Goal: Task Accomplishment & Management: Complete application form

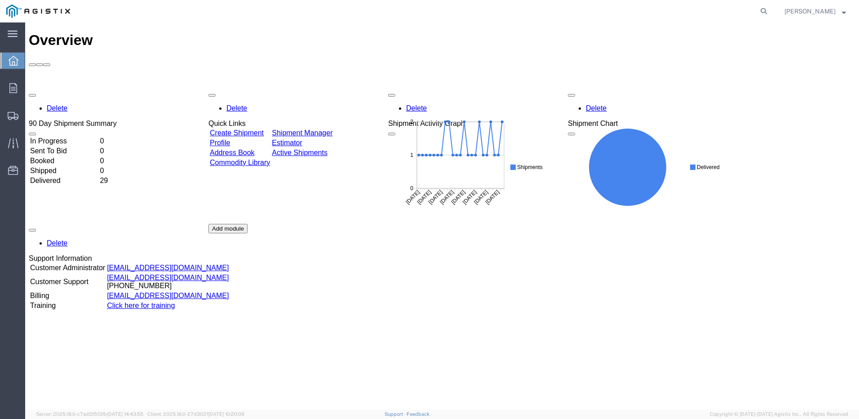
click at [264, 129] on link "Create Shipment" at bounding box center [237, 133] width 54 height 8
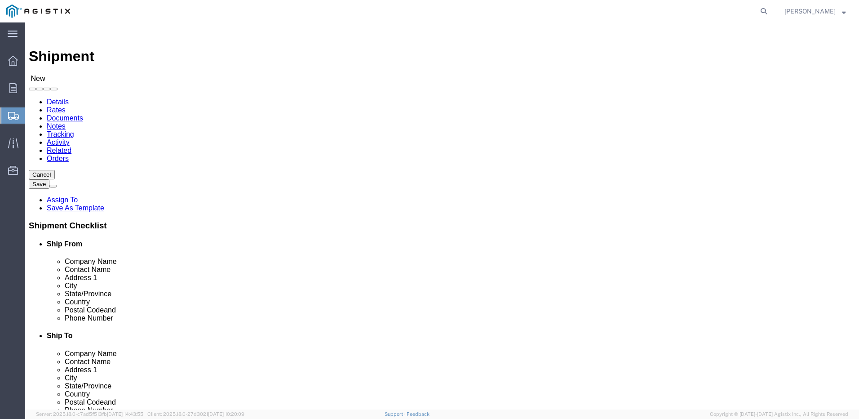
select select
click select "Select Do It American Mfg Co LLC PG&E"
select select "11569"
click select "Select Do It American Mfg Co LLC PG&E"
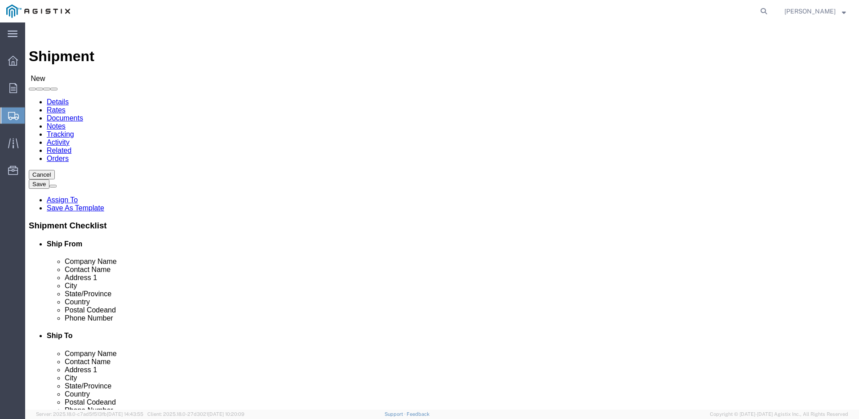
select select
click select "Select Do It American Mfg Co LLC PG&E"
select select "9596"
click select "Select Do It American Mfg Co LLC PG&E"
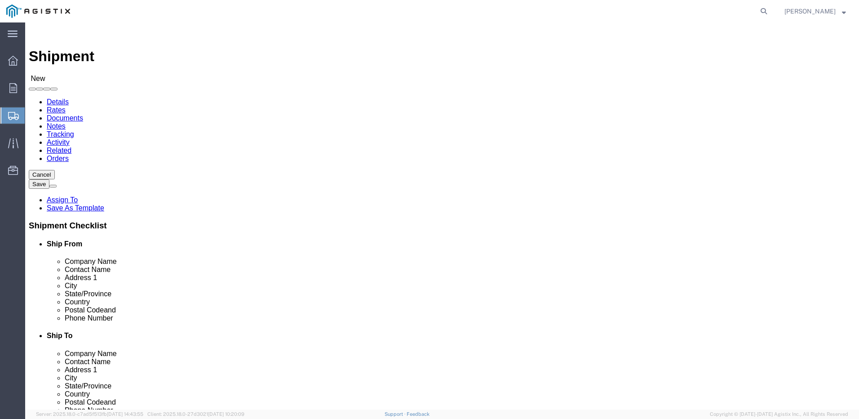
select select "PURCHORD"
select select
select select "MYPROFILE"
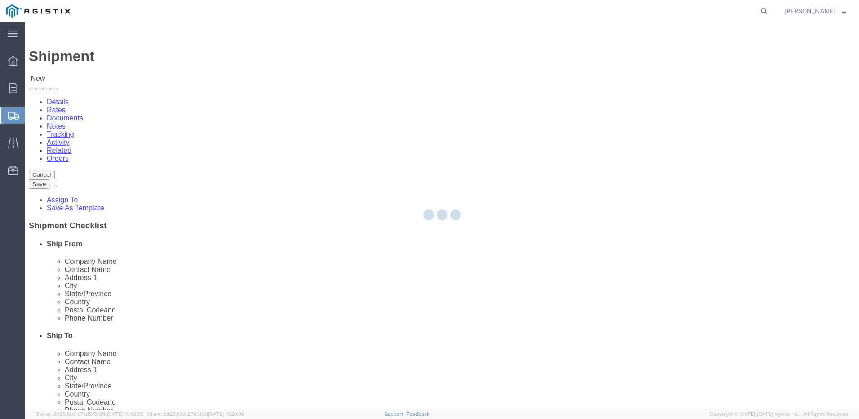
type input "Do It American Mfg Co LLC"
type input "[PERSON_NAME]"
type input "[STREET_ADDRESS]"
type input "Corona"
type input "92878"
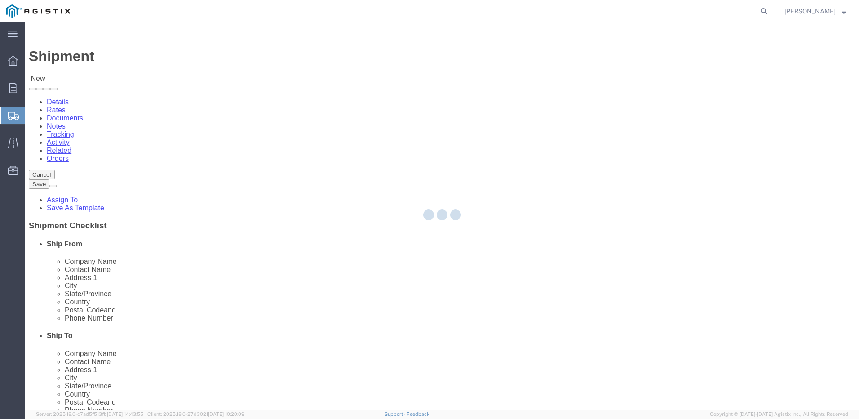
type input "9512549204"
type input "[EMAIL_ADDRESS][DOMAIN_NAME]"
checkbox input "true"
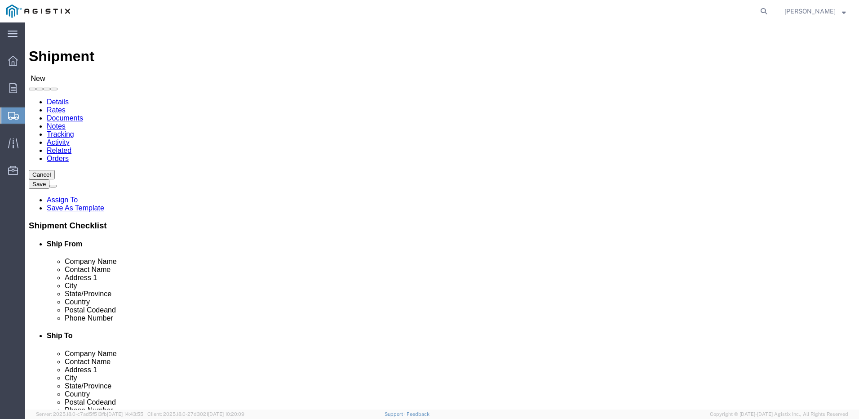
select select "CA"
drag, startPoint x: 175, startPoint y: 274, endPoint x: 15, endPoint y: 270, distance: 160.1
click div "Address [STREET_ADDRESS]"
type input "[STREET_ADDRESS]"
click select "Select All Others [GEOGRAPHIC_DATA] [GEOGRAPHIC_DATA] [GEOGRAPHIC_DATA] [GEOGRA…"
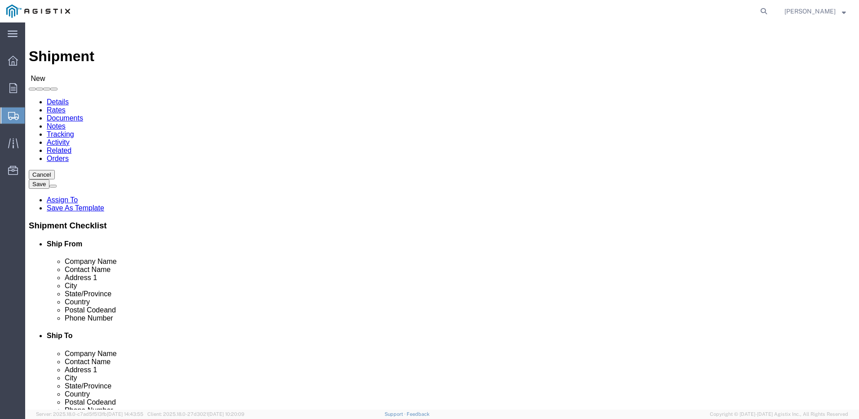
select select
select select "19745"
click select "Select All Others [GEOGRAPHIC_DATA] [GEOGRAPHIC_DATA] [GEOGRAPHIC_DATA] [GEOGRA…"
type input "fre"
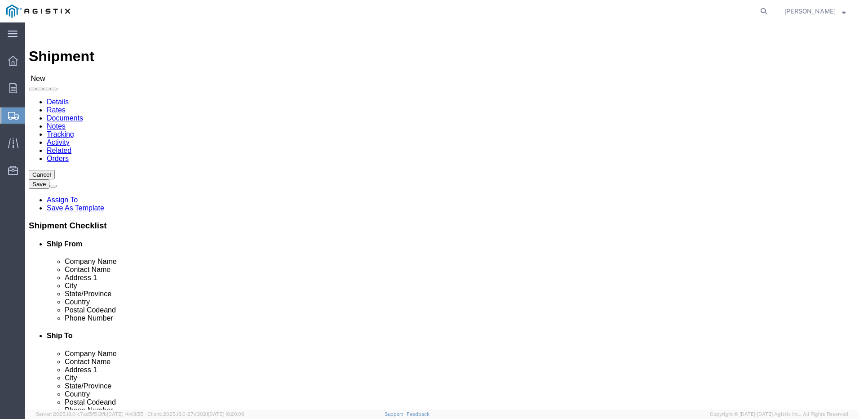
select select "19745"
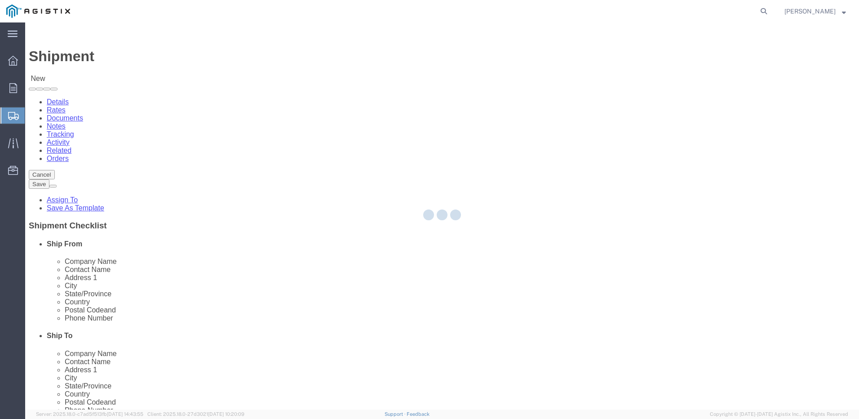
type input "PG&E"
type input "[STREET_ADDRESS]"
type input "[GEOGRAPHIC_DATA]"
type input "93725"
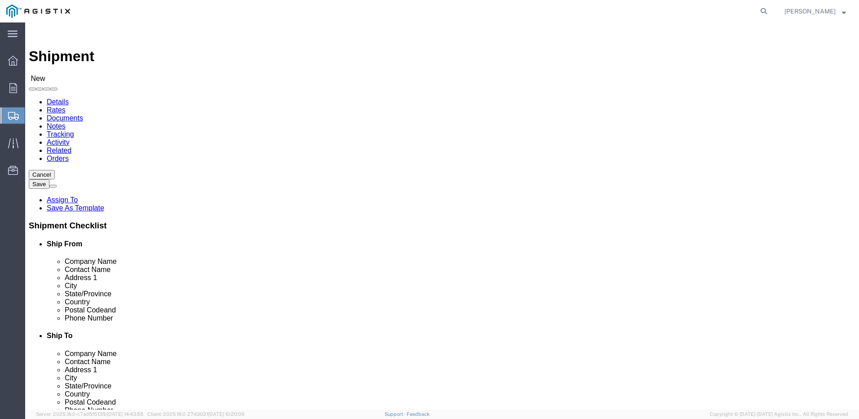
select select "CA"
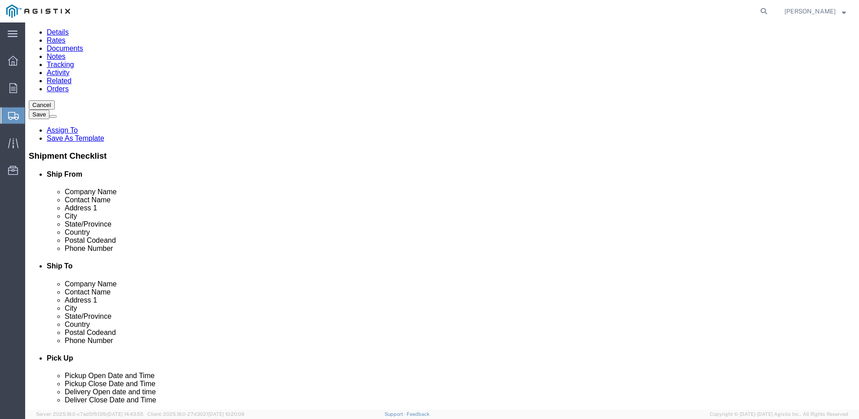
scroll to position [90, 0]
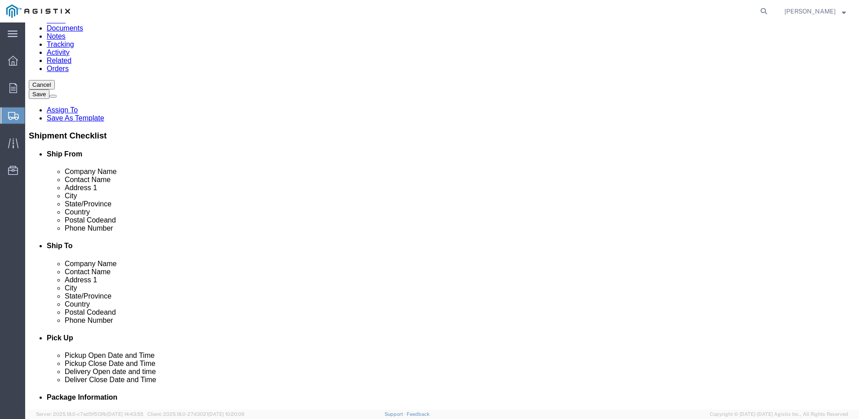
click input "text"
type input "9"
type input "[PHONE_NUMBER]"
click input "text"
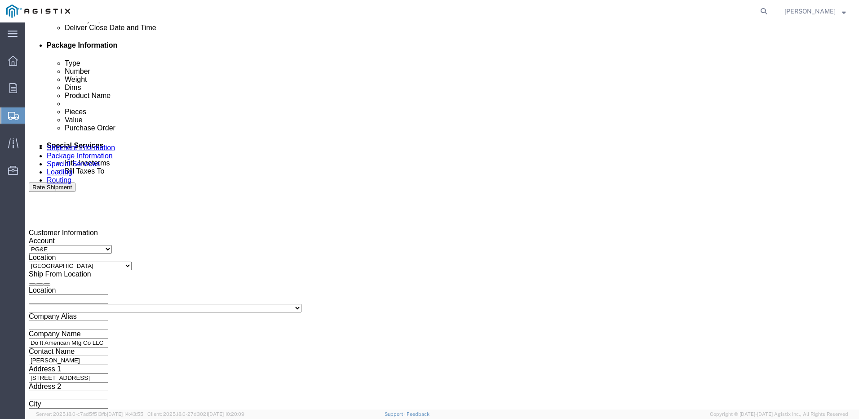
scroll to position [539, 0]
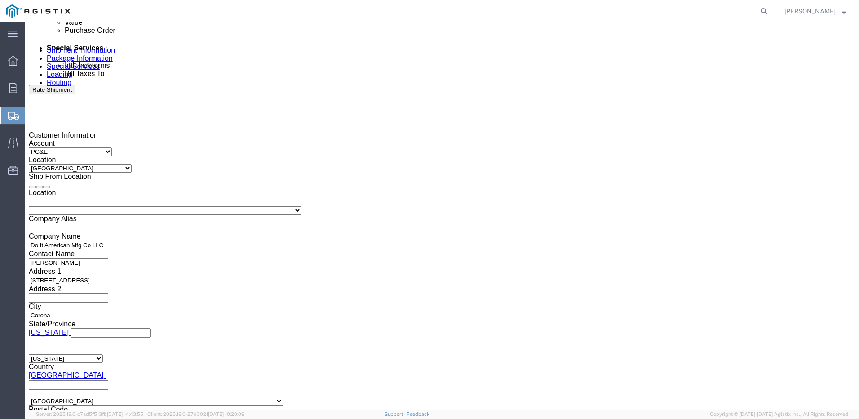
type input "[PERSON_NAME]"
click div "[DATE] 3:00 PM"
type input "3:30 PM"
click button "Apply"
click div
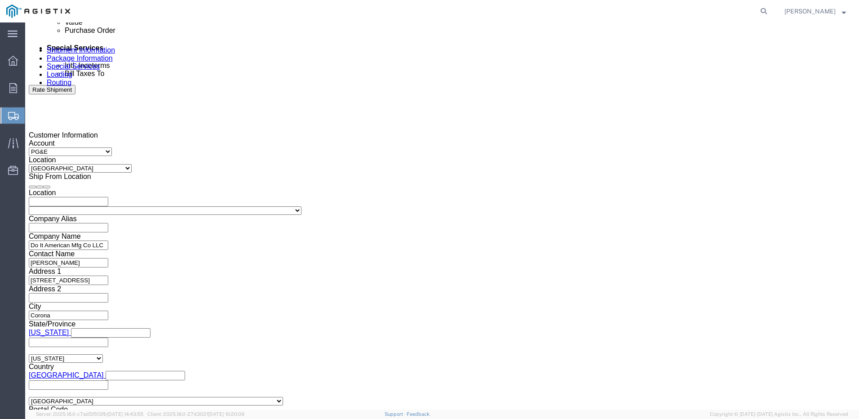
click input "4:00 PM"
type input "8:00 AM"
click button "Apply"
click div
type input "1:30 PM"
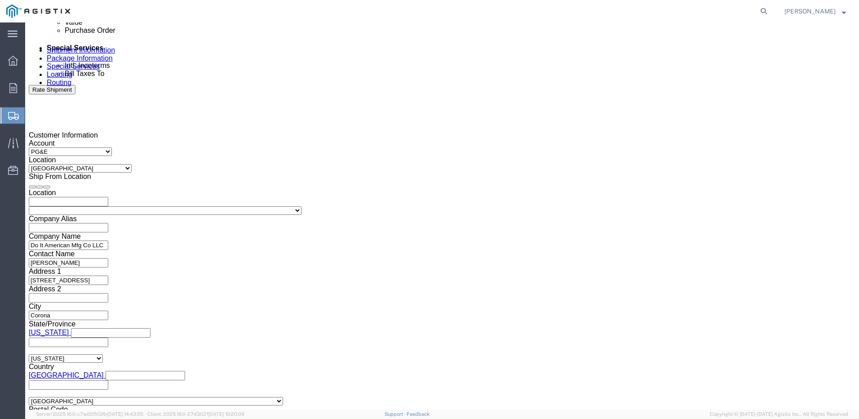
click button "Apply"
click input "text"
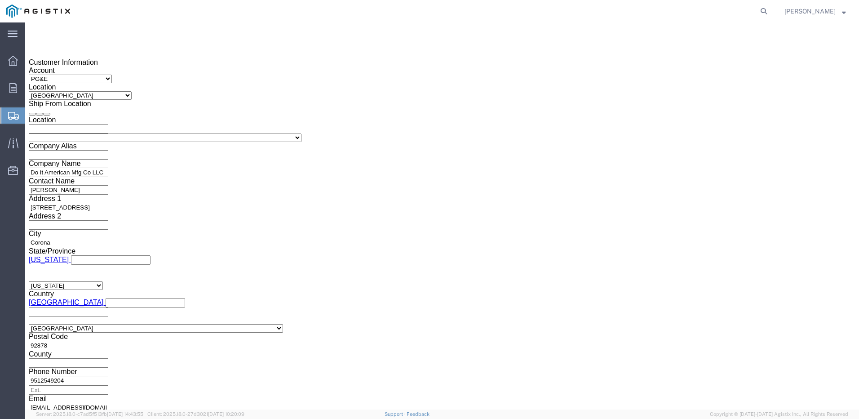
scroll to position [649, 0]
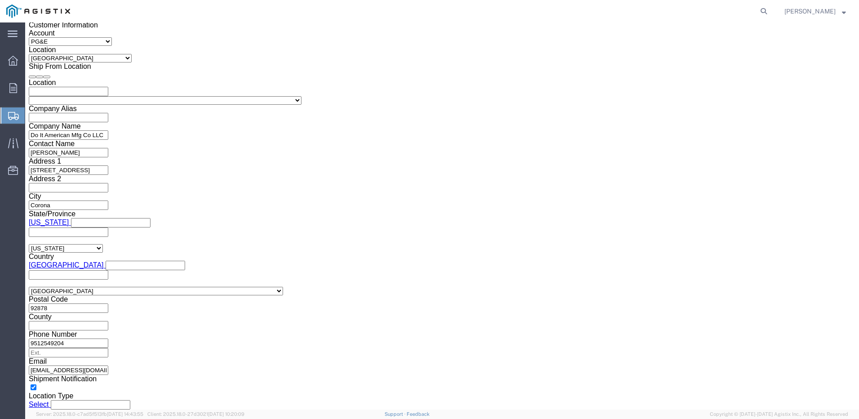
type input "3501412938"
click button "Continue"
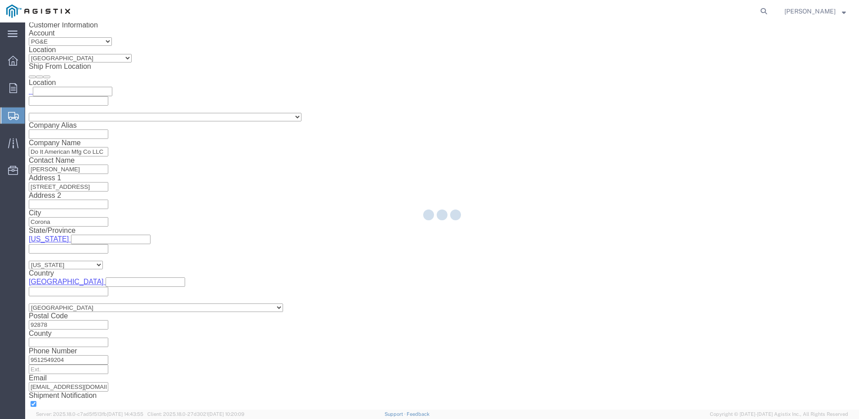
select select "19745"
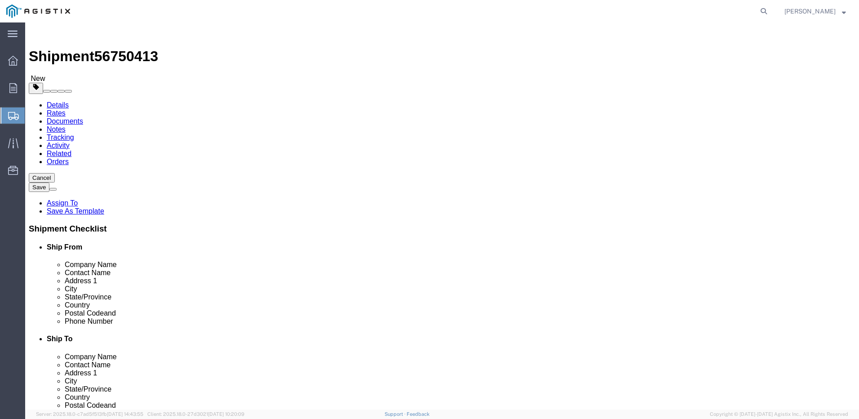
drag, startPoint x: 184, startPoint y: 160, endPoint x: 182, endPoint y: 165, distance: 4.8
click select "Select Bulk Bundle(s) Cardboard Box(es) Carton(s) Crate(s) Drum(s) (Fiberboard)…"
select select "PSNS"
click select "Select Bulk Bundle(s) Cardboard Box(es) Carton(s) Crate(s) Drum(s) (Fiberboard)…"
click input "text"
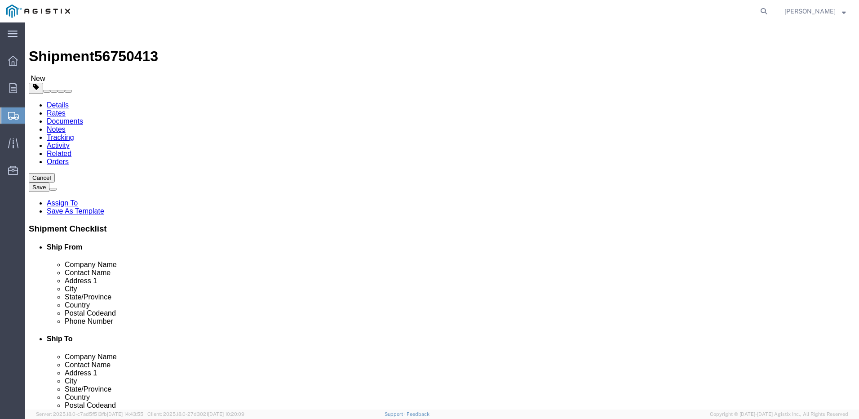
click input "text"
type input "37"
type input "40"
type input "33"
drag, startPoint x: 138, startPoint y: 226, endPoint x: 59, endPoint y: 219, distance: 79.4
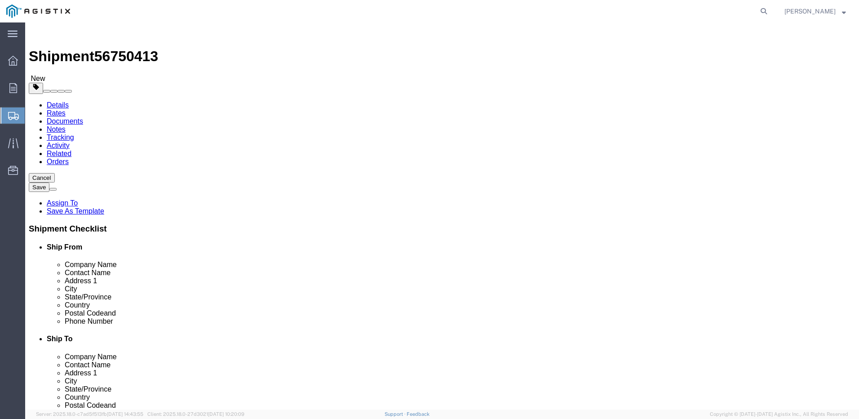
click div "Weight 0.00 Select kgs lbs Ship. t°"
type input "775"
click link "Add Content"
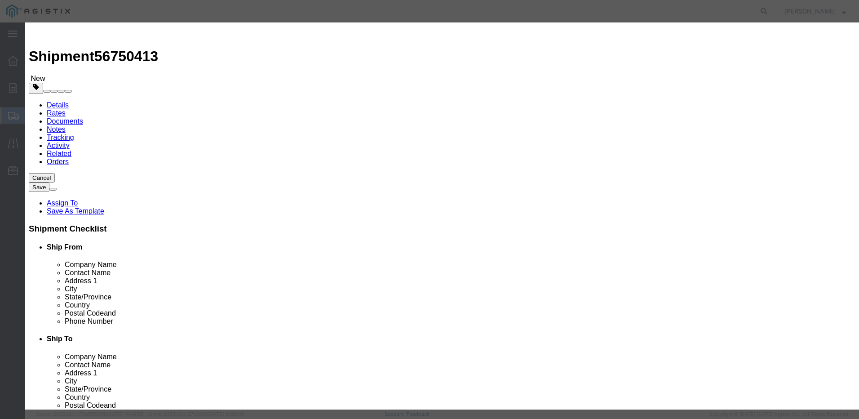
click input "text"
type input "Spools M234401, Spools M234412"
drag, startPoint x: 298, startPoint y: 86, endPoint x: 186, endPoint y: 80, distance: 111.6
click div "Pieces 0 Select Bag Barrels 100Board Feet Bottle Box Blister Pack Carats Can Ca…"
click input "text"
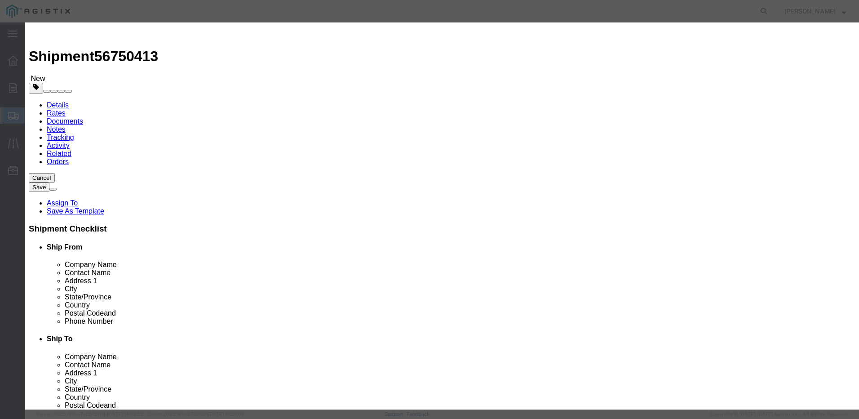
type input "58"
click input "text"
type input "11950"
click select "Select 50 55 60 65 70 85 92.5 100 125 175 250 300 400"
select select "50"
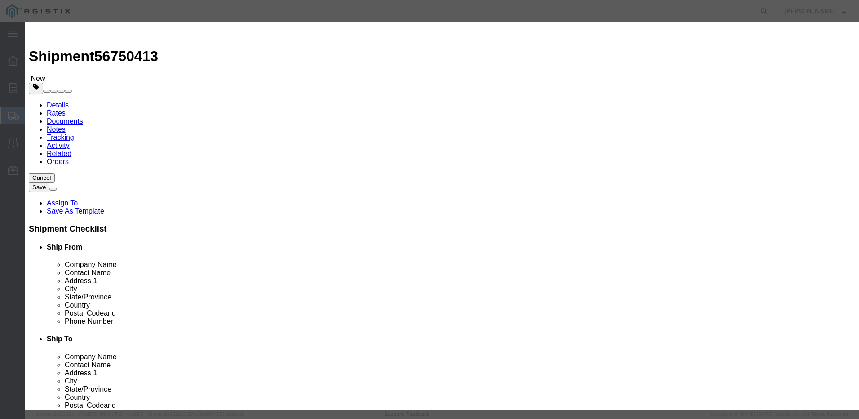
click select "Select 50 55 60 65 70 85 92.5 100 125 175 250 300 400"
click button "Save & Close"
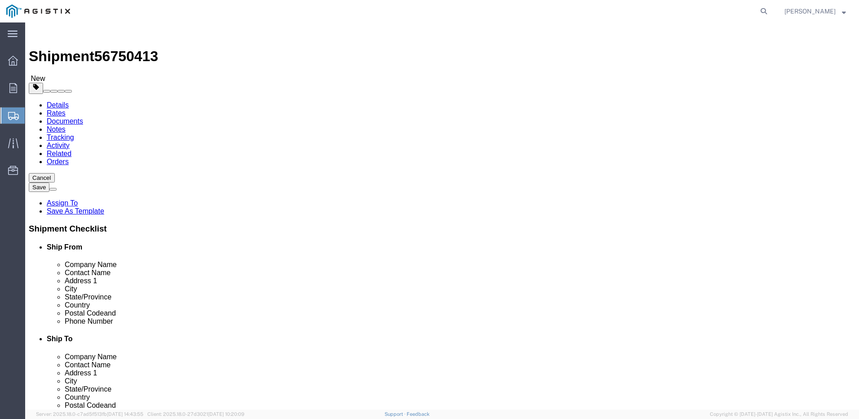
click button "Save"
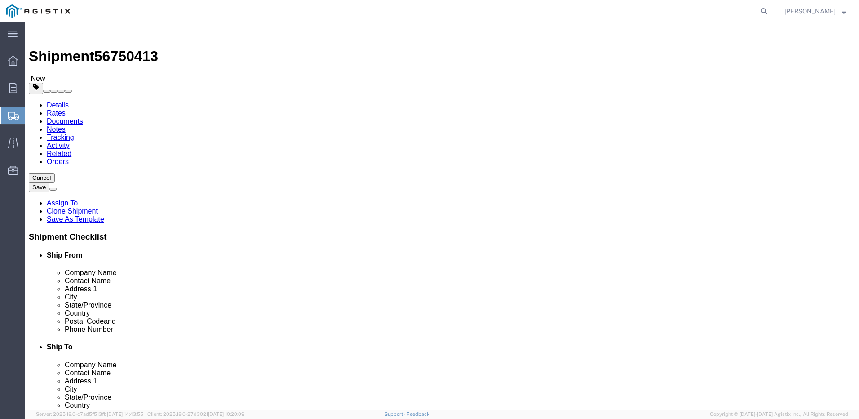
click at [15, 112] on icon at bounding box center [13, 116] width 11 height 8
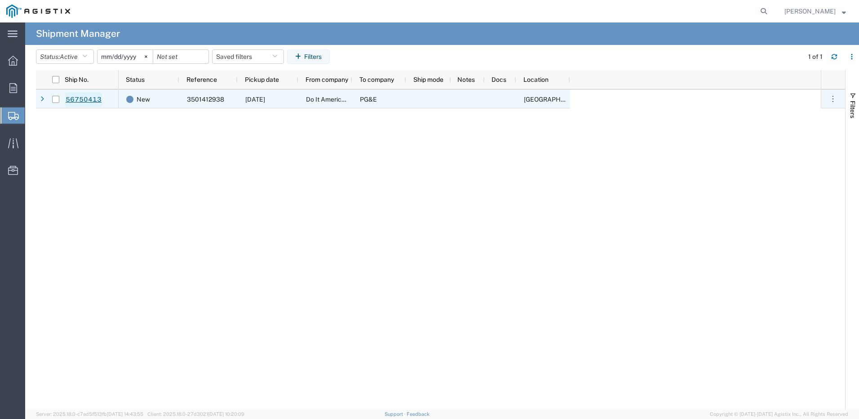
click at [94, 102] on link "56750413" at bounding box center [83, 100] width 37 height 14
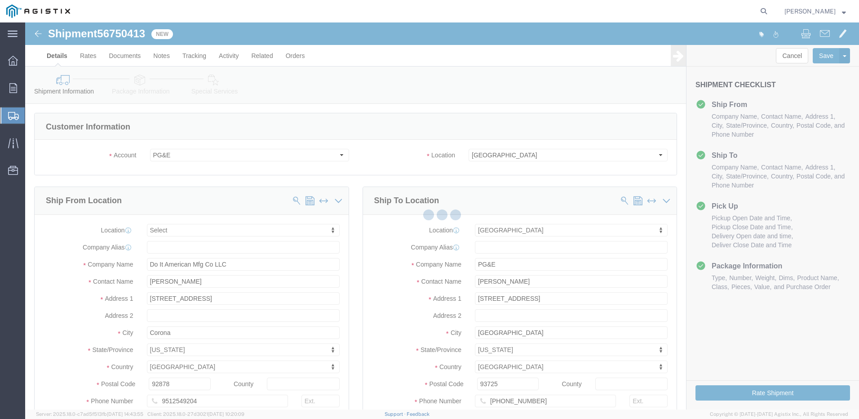
select select
select select "19745"
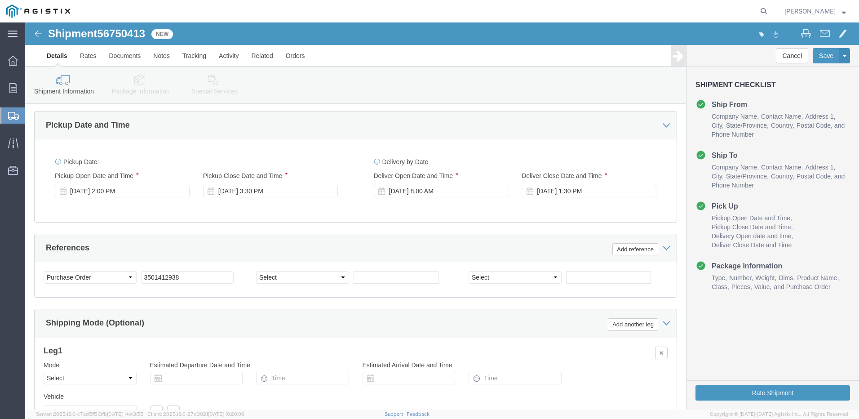
scroll to position [602, 0]
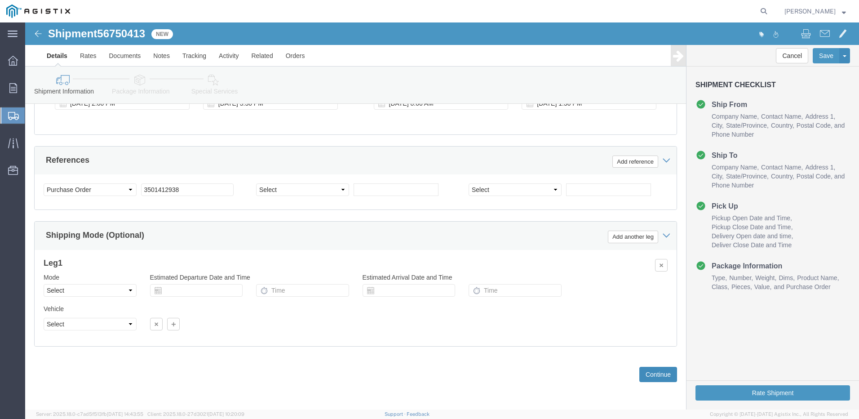
click button "Continue"
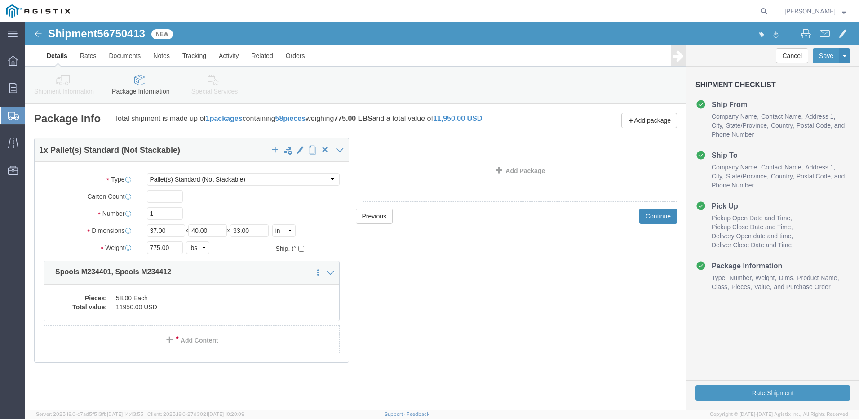
click button "Continue"
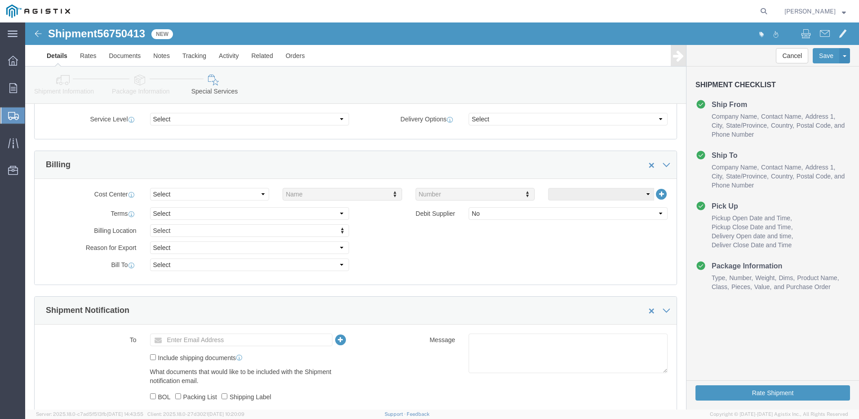
scroll to position [270, 0]
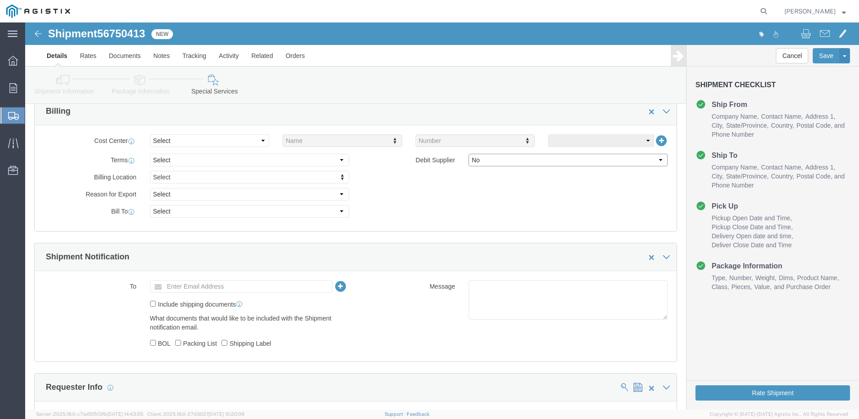
click select "Select Yes No"
select select "true"
click select "Select Yes No"
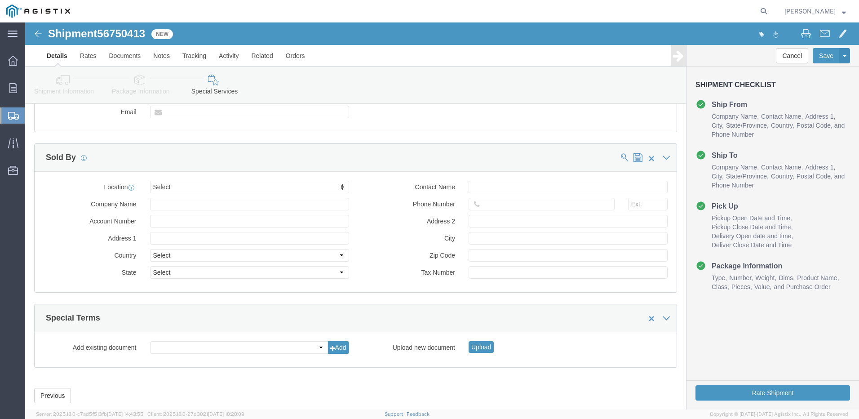
scroll to position [698, 0]
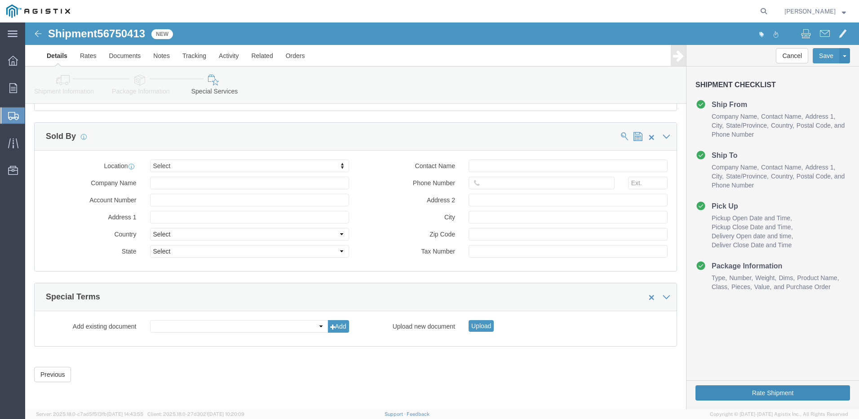
click button "Rate Shipment"
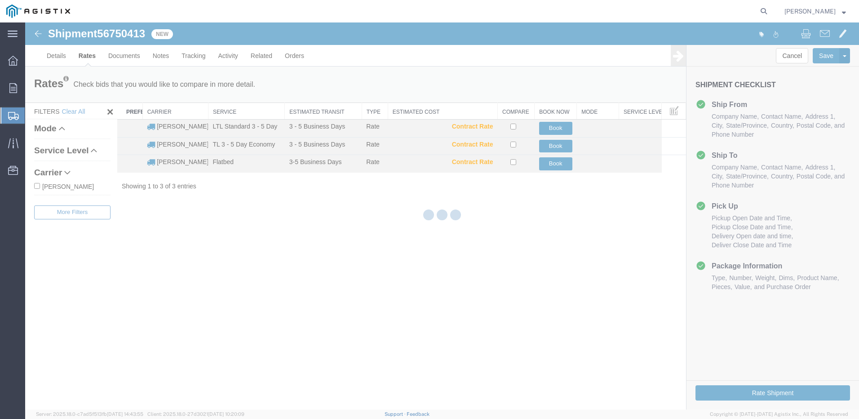
scroll to position [0, 0]
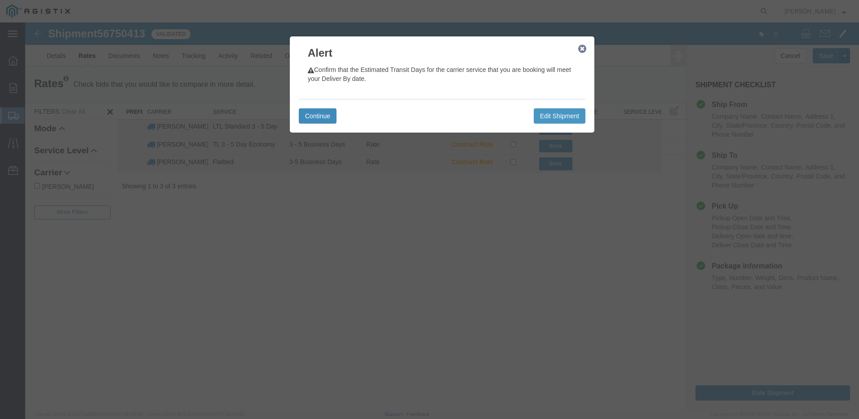
click at [333, 112] on button "Continue" at bounding box center [318, 115] width 38 height 15
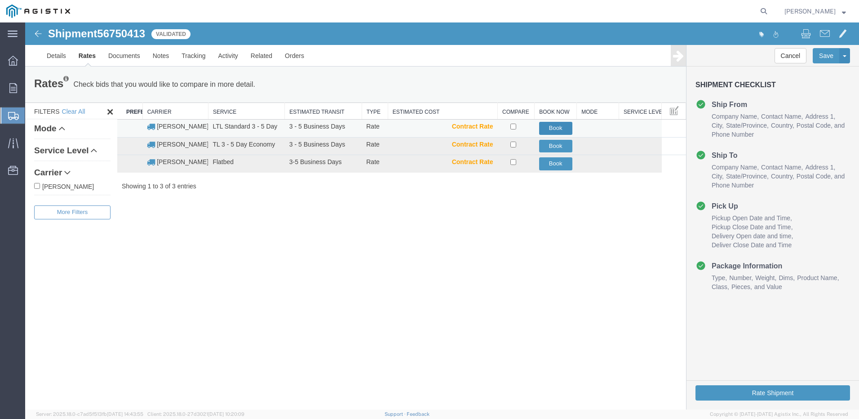
click at [543, 128] on button "Book" at bounding box center [555, 128] width 33 height 13
